Goal: Information Seeking & Learning: Learn about a topic

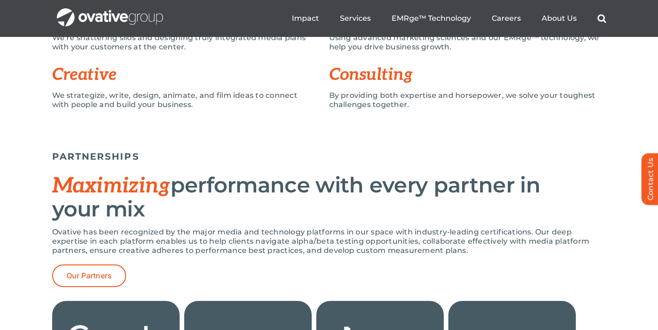
scroll to position [520, 0]
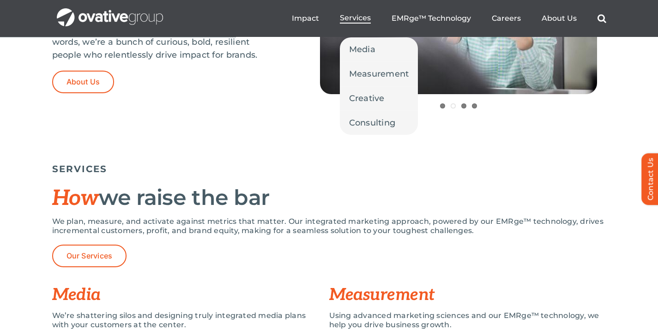
click at [355, 18] on span "Services" at bounding box center [355, 17] width 31 height 9
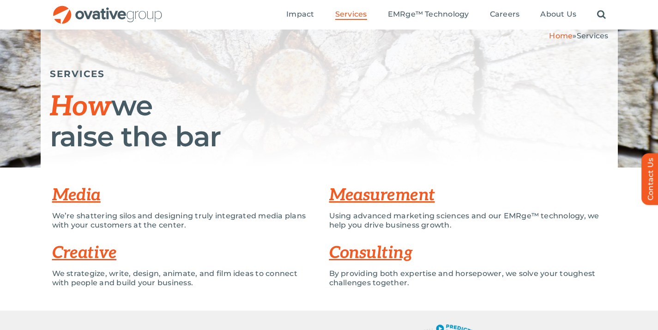
scroll to position [79, 0]
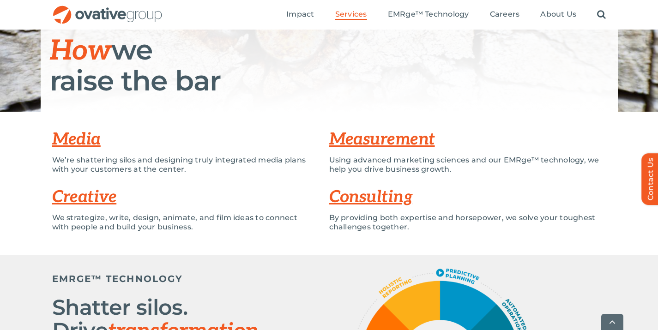
click at [71, 139] on link "Media" at bounding box center [76, 139] width 48 height 20
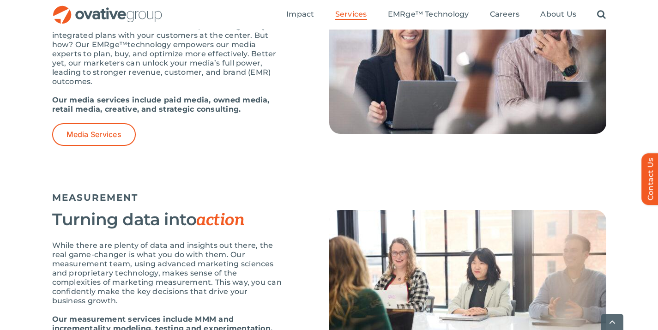
scroll to position [688, 0]
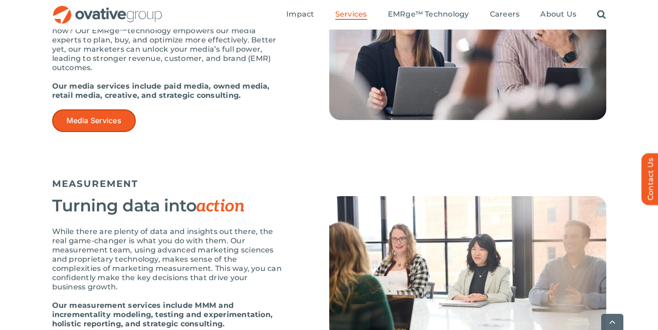
click at [86, 129] on link "Media Services" at bounding box center [94, 120] width 84 height 23
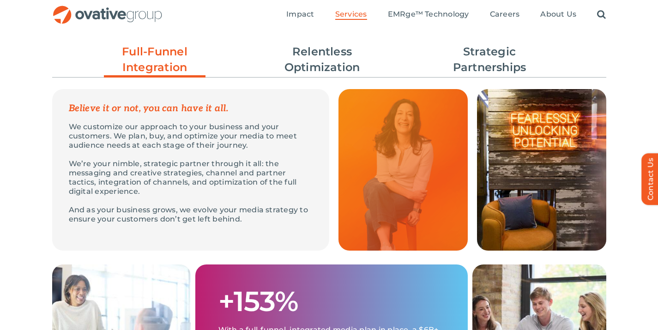
scroll to position [246, 0]
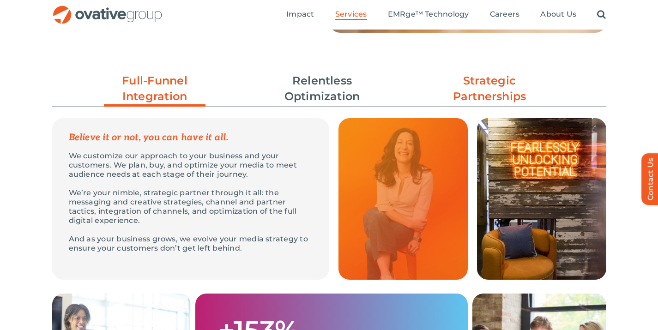
click at [479, 88] on link "Strategic Partnerships" at bounding box center [489, 88] width 102 height 31
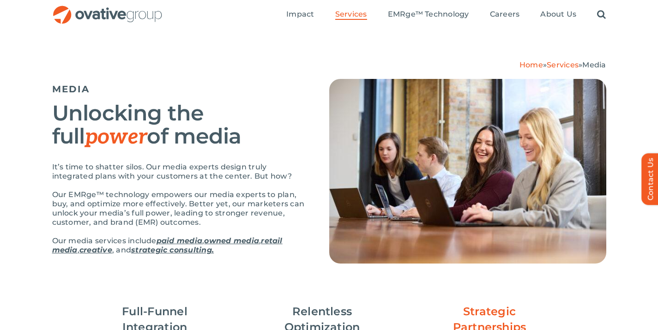
scroll to position [0, 0]
